Goal: Contribute content

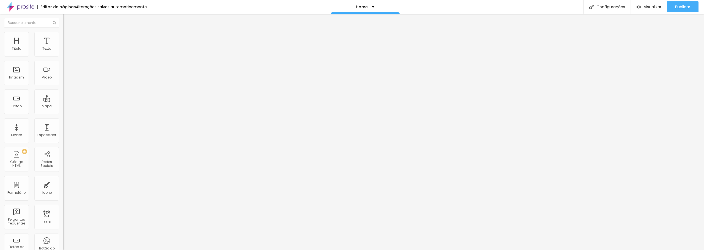
click at [93, 46] on img at bounding box center [94, 44] width 3 height 3
click at [93, 47] on span at bounding box center [94, 45] width 3 height 5
click at [93, 46] on img at bounding box center [94, 44] width 3 height 3
click at [63, 47] on span "Trocar imagem" at bounding box center [78, 45] width 30 height 5
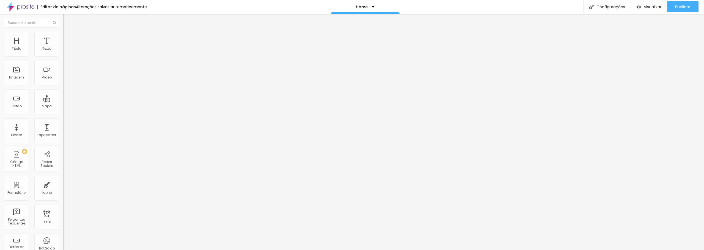
click at [682, 5] on span "Publicar" at bounding box center [682, 7] width 15 height 4
